Goal: Task Accomplishment & Management: Manage account settings

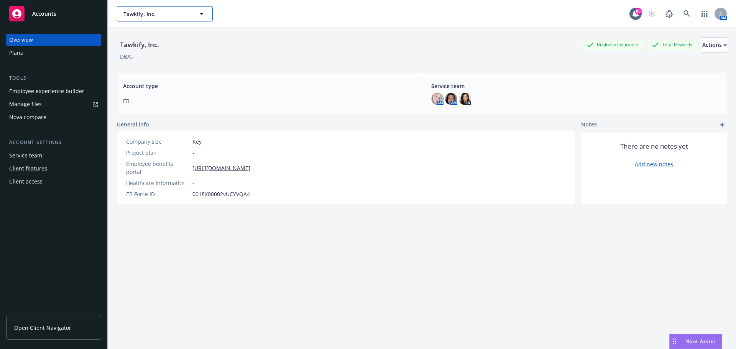
drag, startPoint x: 0, startPoint y: 0, endPoint x: 162, endPoint y: 16, distance: 162.9
click at [162, 16] on span "Tawkify, Inc." at bounding box center [156, 14] width 66 height 8
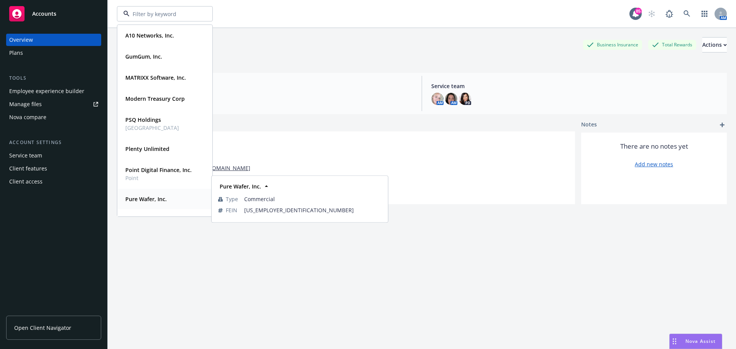
click at [147, 194] on div "Pure Wafer, Inc." at bounding box center [145, 199] width 46 height 11
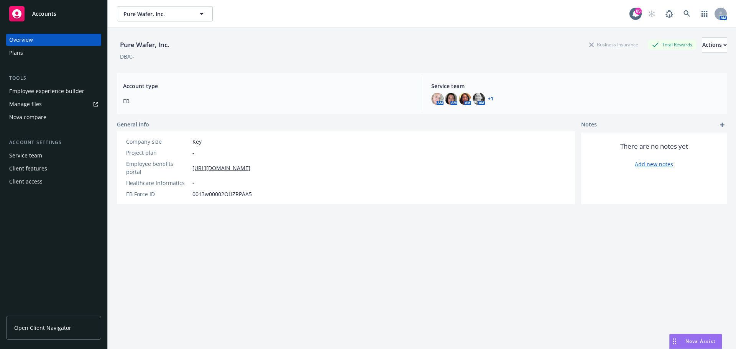
click at [44, 90] on div "Employee experience builder" at bounding box center [46, 91] width 75 height 12
click at [703, 43] on div "Actions" at bounding box center [714, 45] width 25 height 15
click at [664, 67] on link "Edit account summary" at bounding box center [686, 63] width 82 height 15
select select "US"
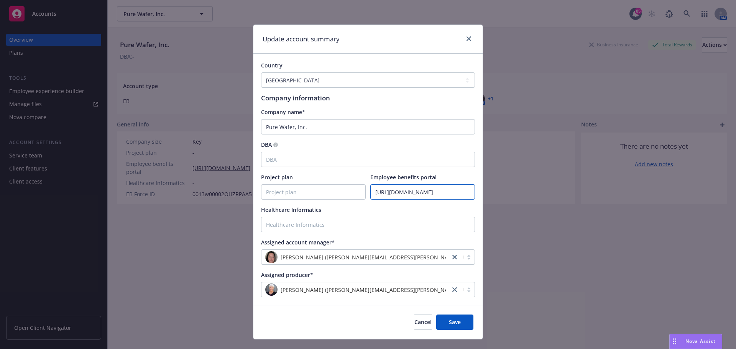
scroll to position [0, 10]
drag, startPoint x: 372, startPoint y: 193, endPoint x: 573, endPoint y: 192, distance: 201.3
click at [573, 192] on div "Update account summary Country Afghanistan Albania Algeria American Samoa Andor…" at bounding box center [368, 174] width 736 height 349
paste input "https://app.newfront.com/employee/49e04b0a-b343-4fab-b12a-4de995b309c0/overview"
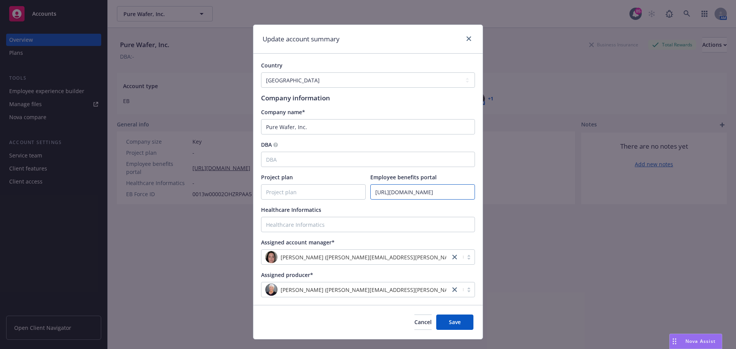
scroll to position [0, 127]
type input "https://app.newfront.com/employee/49e04b0a-b343-4fab-b12a-4de995b309c0/overview"
click at [465, 325] on button "Save" at bounding box center [454, 322] width 37 height 15
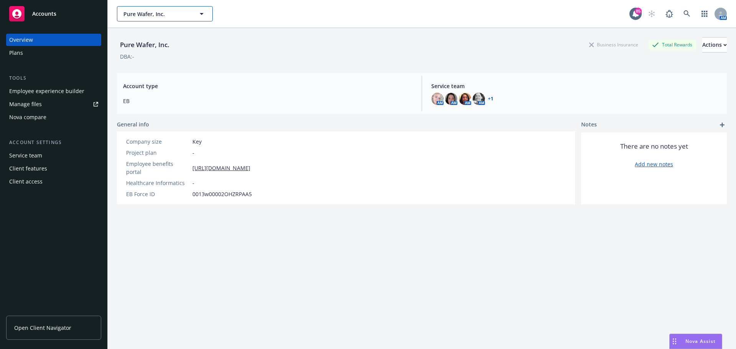
click at [161, 9] on button "Pure Wafer, Inc." at bounding box center [165, 13] width 96 height 15
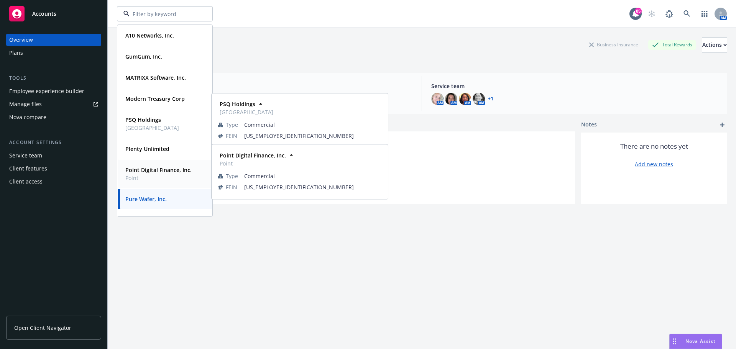
click at [145, 168] on strong "Point Digital Finance, Inc." at bounding box center [158, 169] width 66 height 7
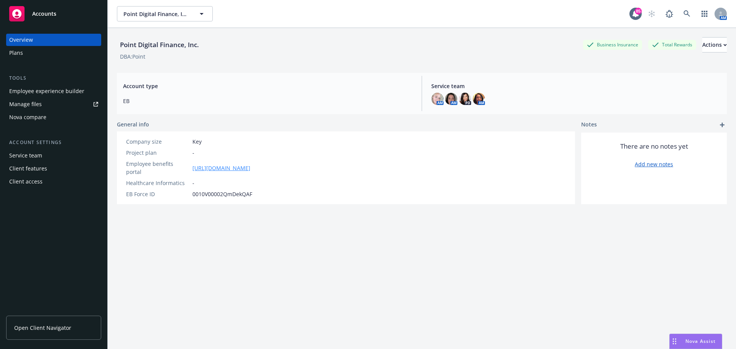
click at [250, 164] on link "https://app.newfront.com/employee/5b209787-b35a-4d1c-afe8-eb82614f3deb/overview" at bounding box center [221, 168] width 58 height 8
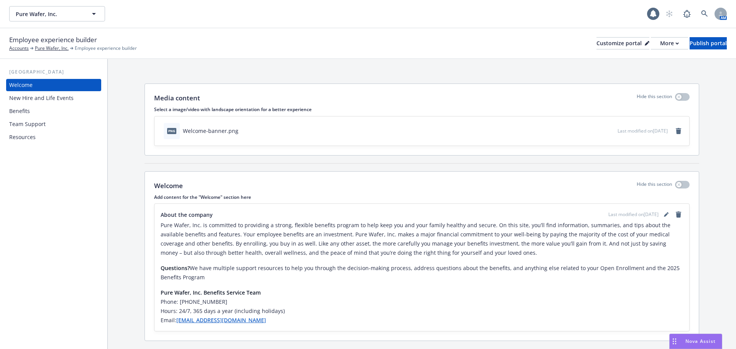
click at [37, 108] on div "Benefits" at bounding box center [53, 111] width 89 height 12
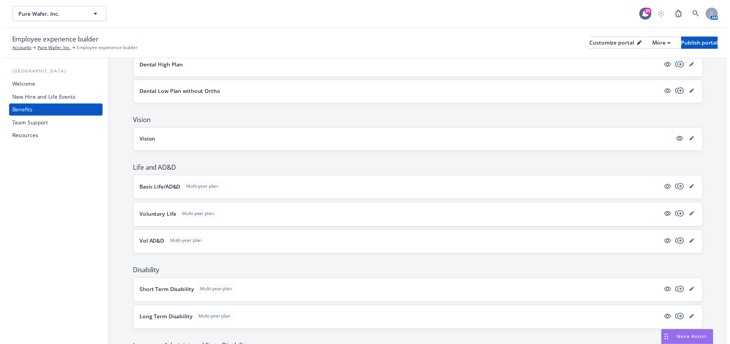
scroll to position [268, 0]
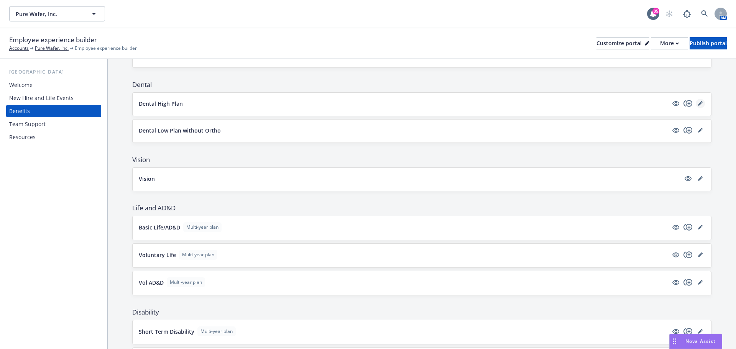
click at [696, 103] on link "editPencil" at bounding box center [700, 103] width 9 height 9
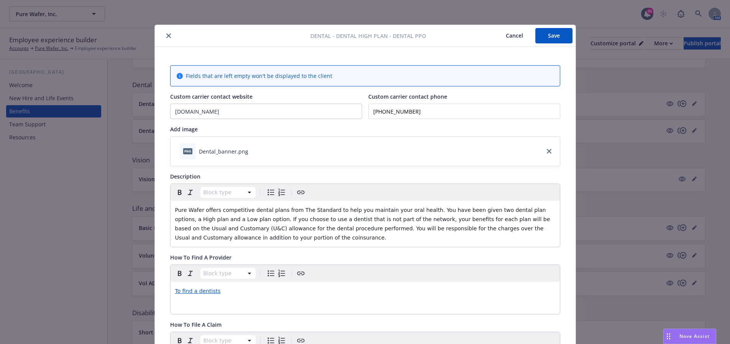
click at [164, 38] on button "close" at bounding box center [168, 35] width 9 height 9
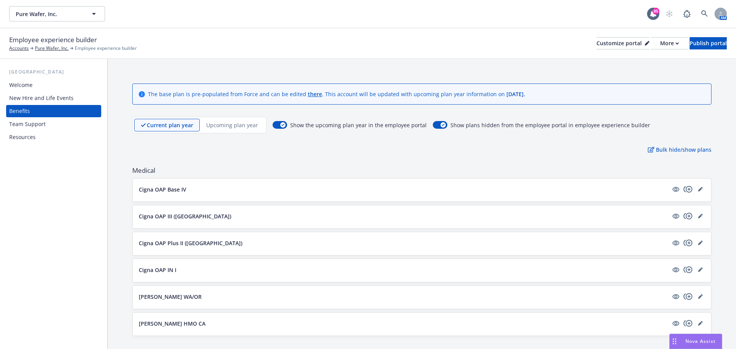
click at [44, 132] on div "Resources" at bounding box center [53, 137] width 89 height 12
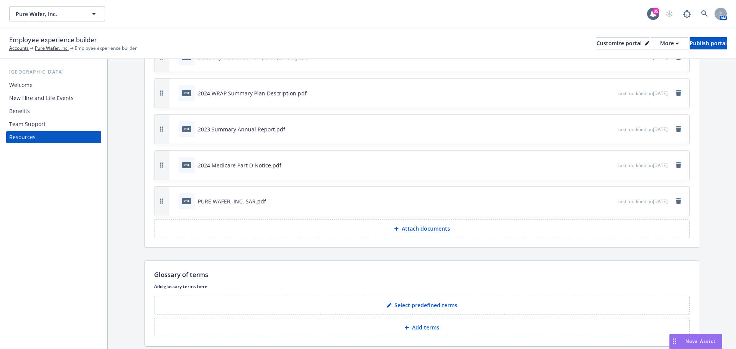
scroll to position [490, 0]
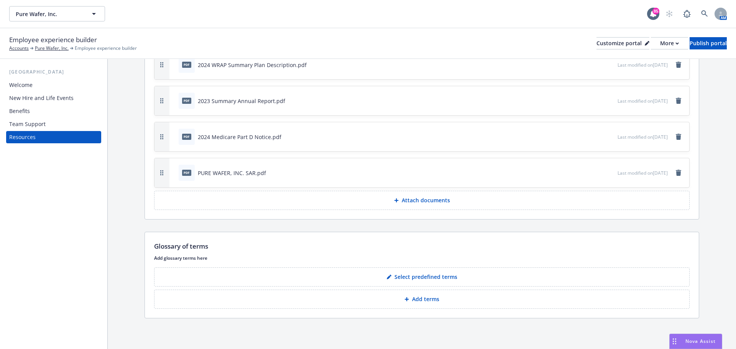
click at [41, 125] on div "Team Support" at bounding box center [27, 124] width 36 height 12
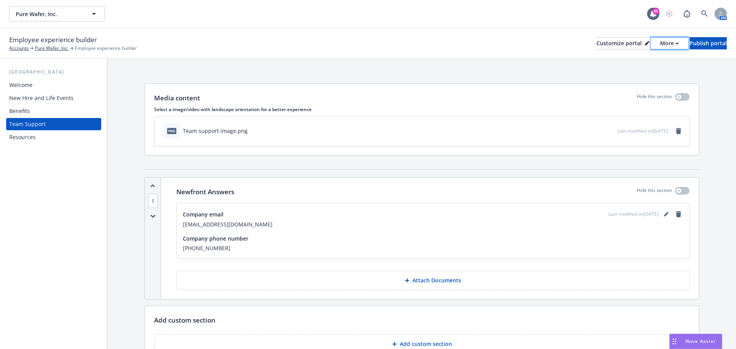
click at [660, 46] on div "More" at bounding box center [669, 44] width 19 height 12
click at [647, 79] on link "Copy portal link" at bounding box center [629, 75] width 70 height 15
